Goal: Task Accomplishment & Management: Manage account settings

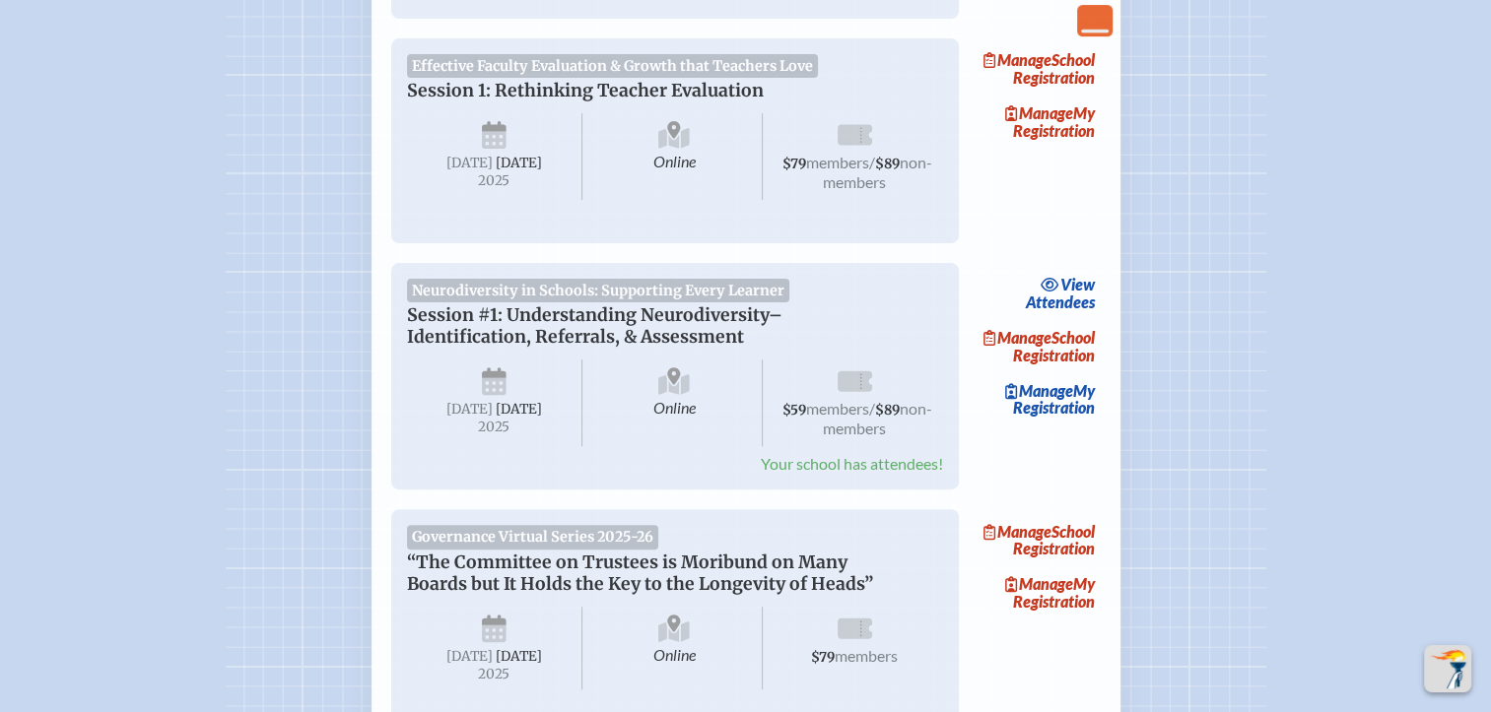
scroll to position [591, 0]
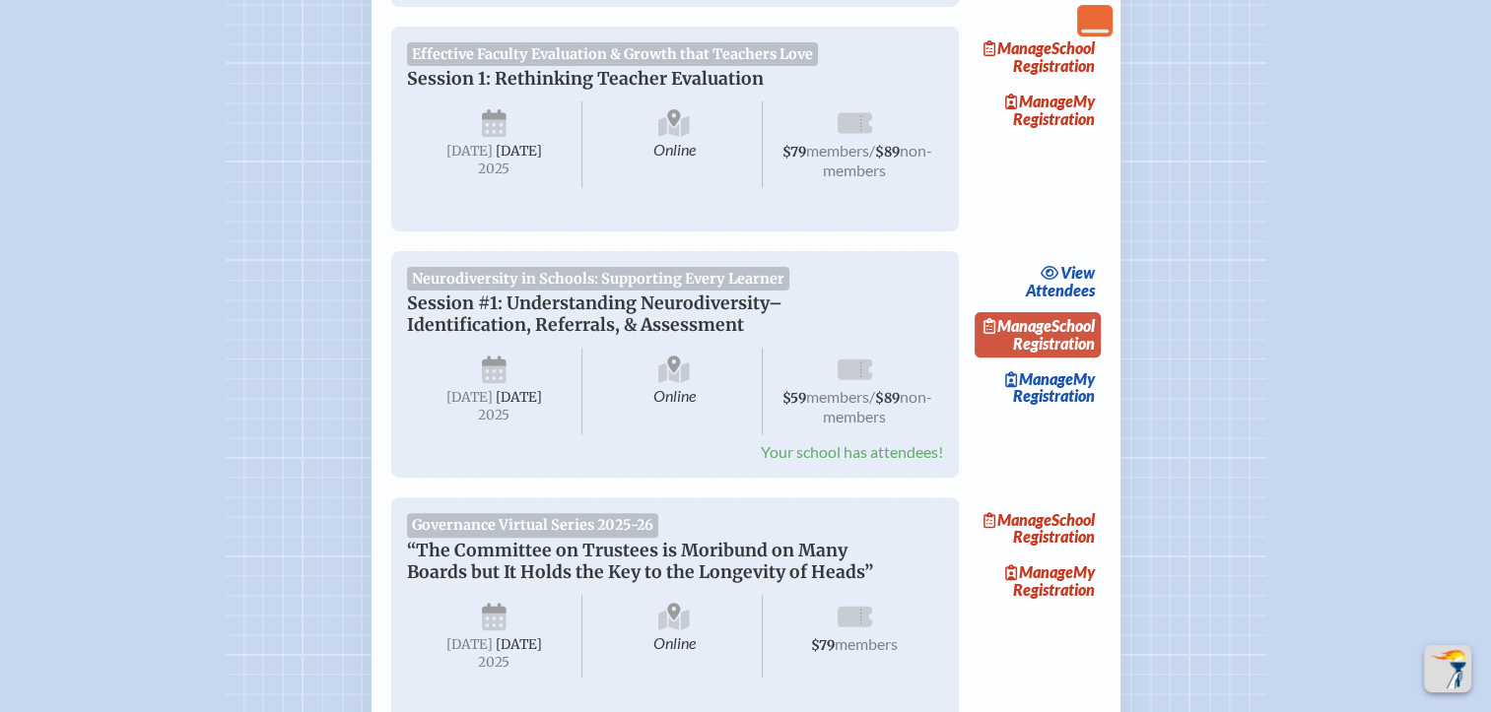
click at [1079, 341] on link "Manage School Registration" at bounding box center [1037, 334] width 126 height 45
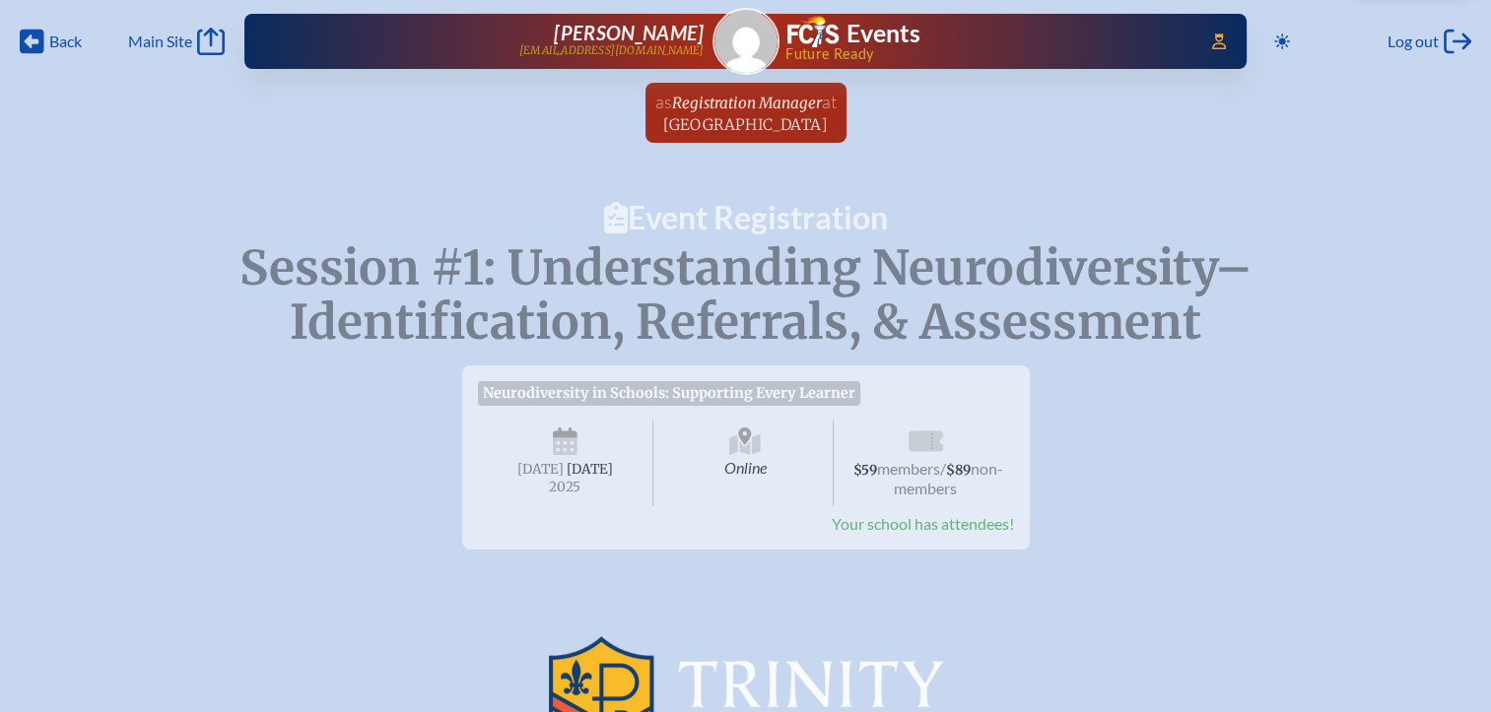
click at [814, 136] on link "as Registration Manager at [GEOGRAPHIC_DATA] since [DATE]" at bounding box center [745, 113] width 197 height 60
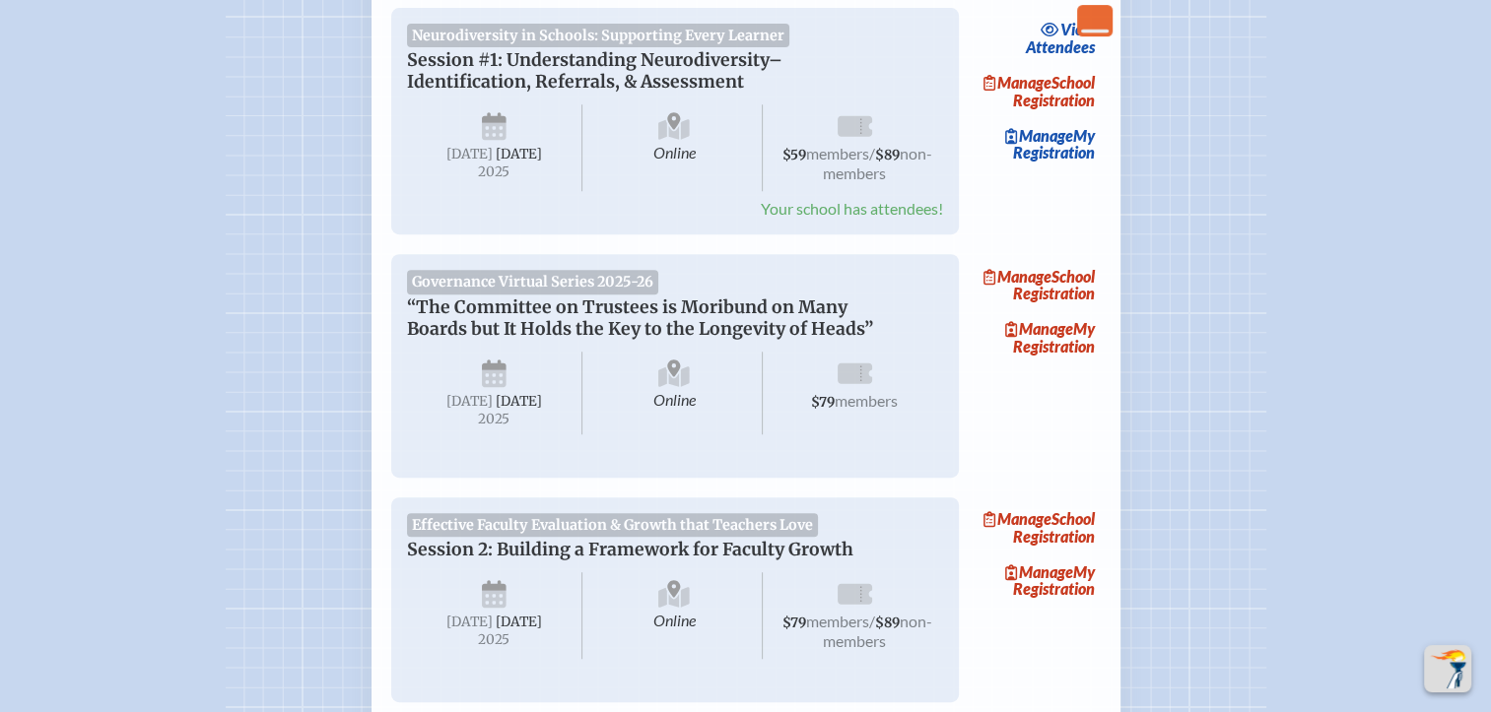
scroll to position [591, 0]
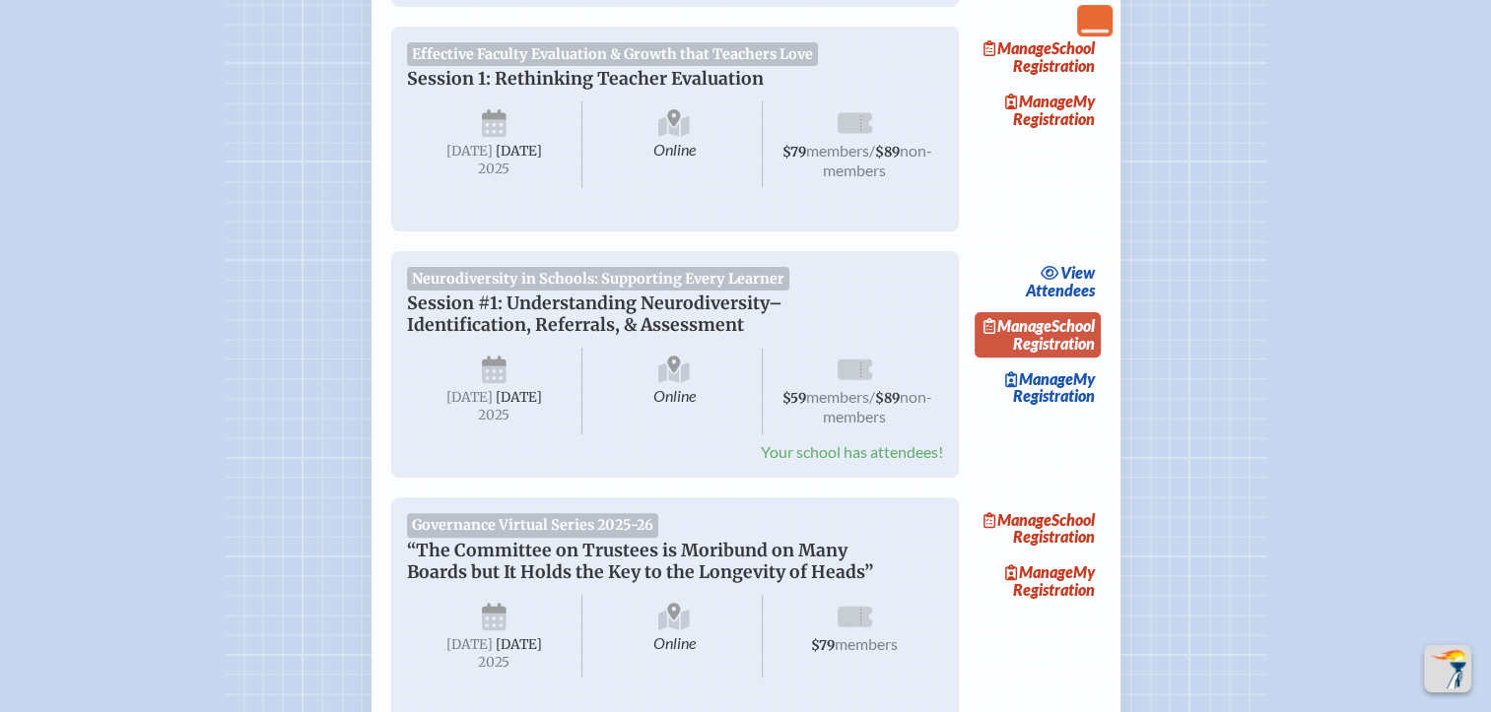
click at [1084, 348] on link "Manage School Registration" at bounding box center [1037, 334] width 126 height 45
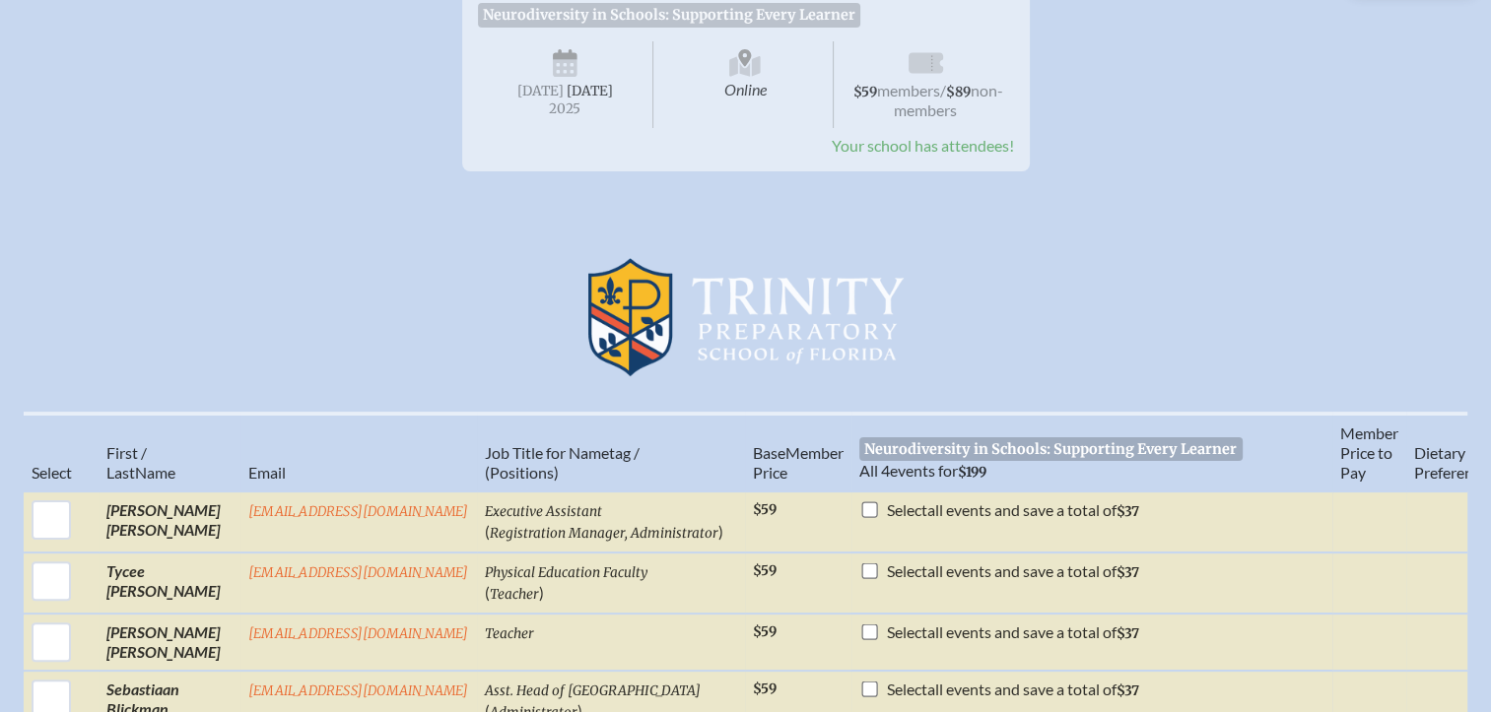
scroll to position [169, 0]
